Goal: Task Accomplishment & Management: Manage account settings

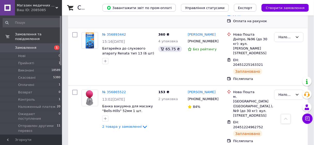
scroll to position [21, 0]
